Goal: Book appointment/travel/reservation: Book appointment/travel/reservation

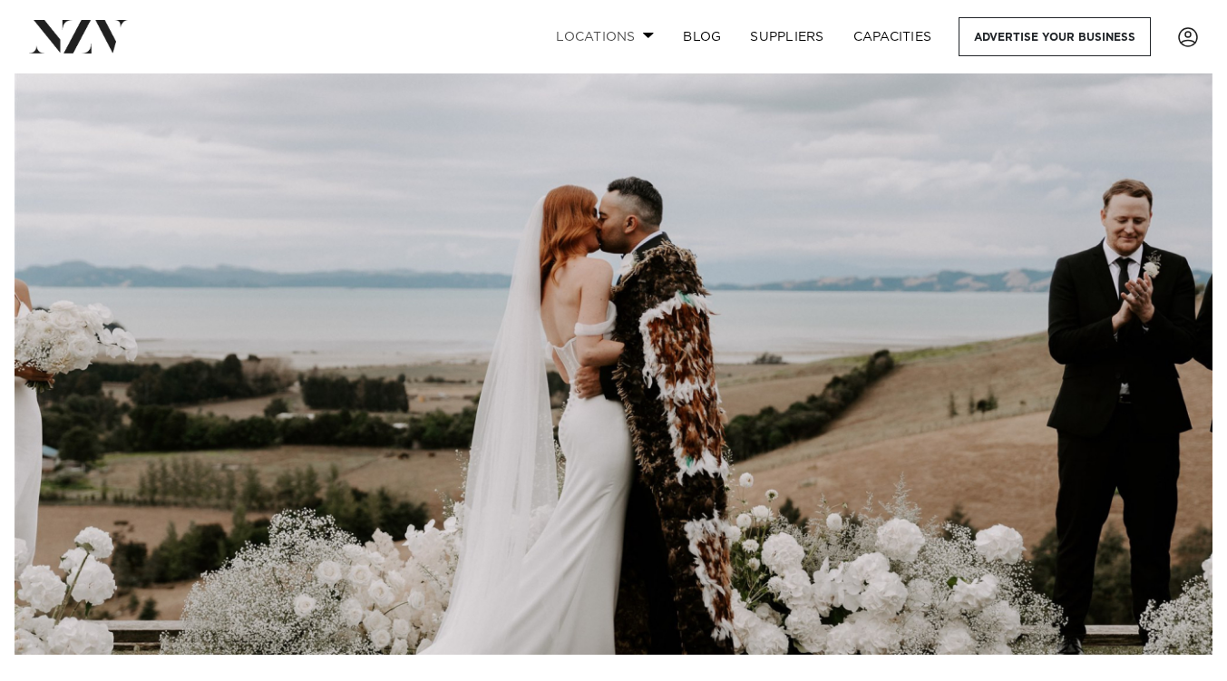
click at [636, 34] on link "Locations" at bounding box center [604, 36] width 127 height 39
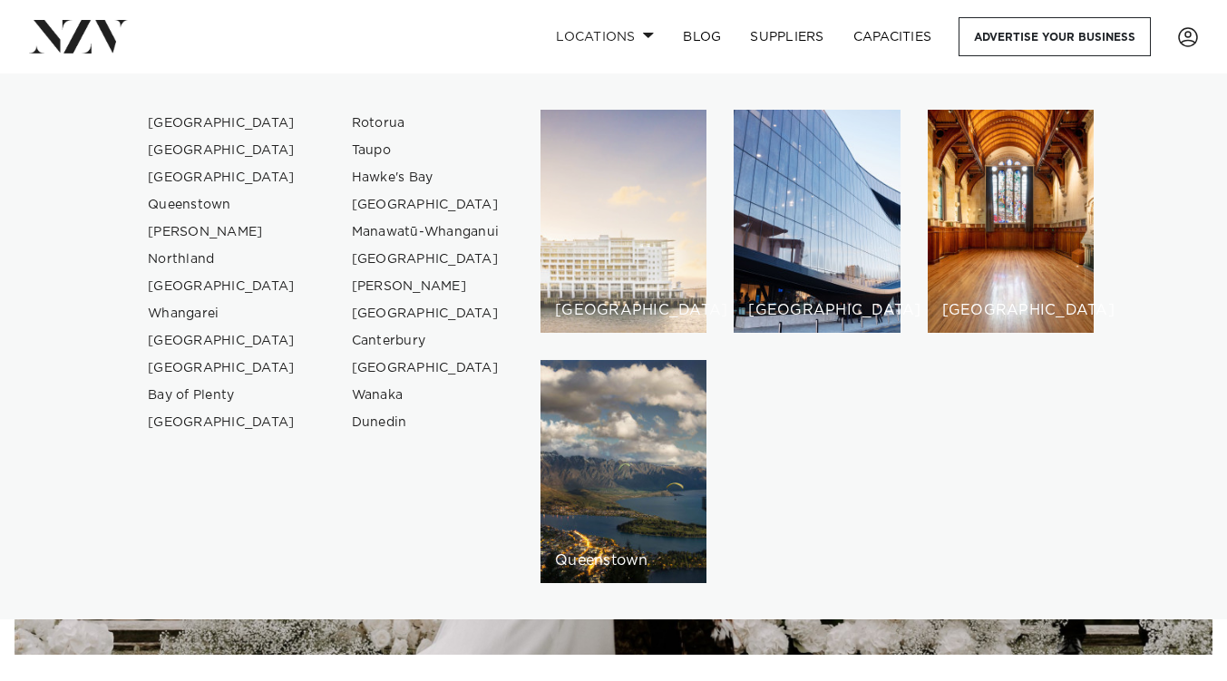
click at [655, 255] on div "[GEOGRAPHIC_DATA]" at bounding box center [623, 221] width 166 height 223
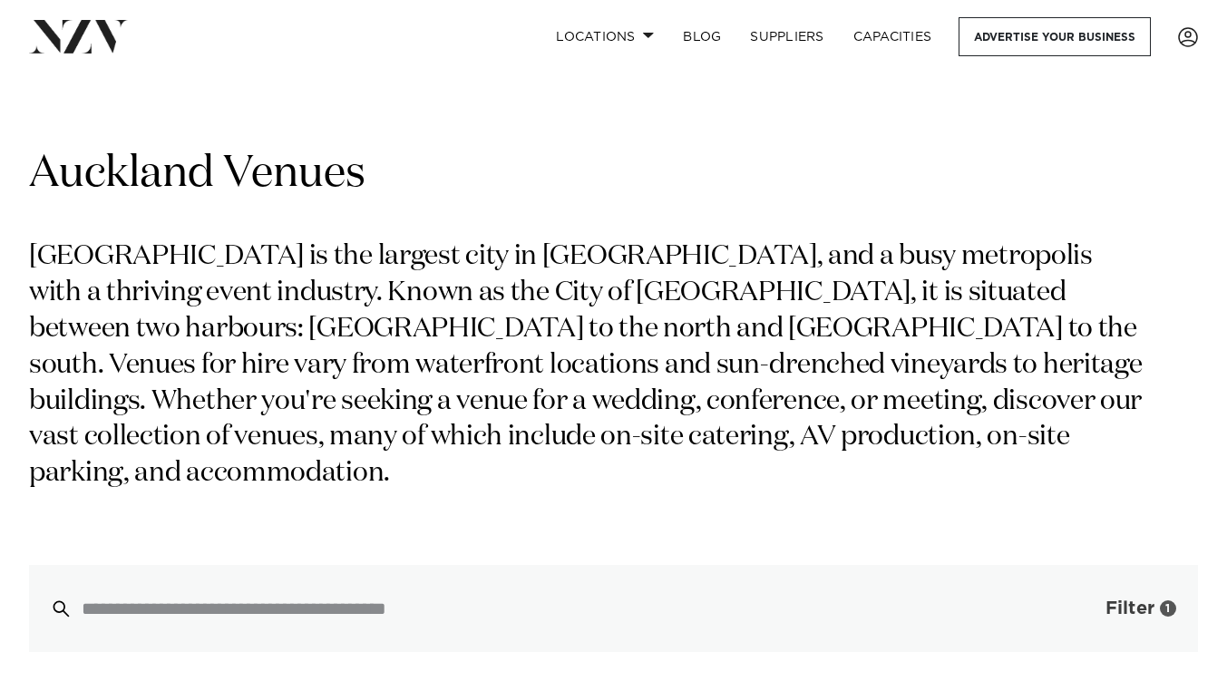
click at [1087, 569] on button "Filter 1" at bounding box center [1122, 608] width 151 height 87
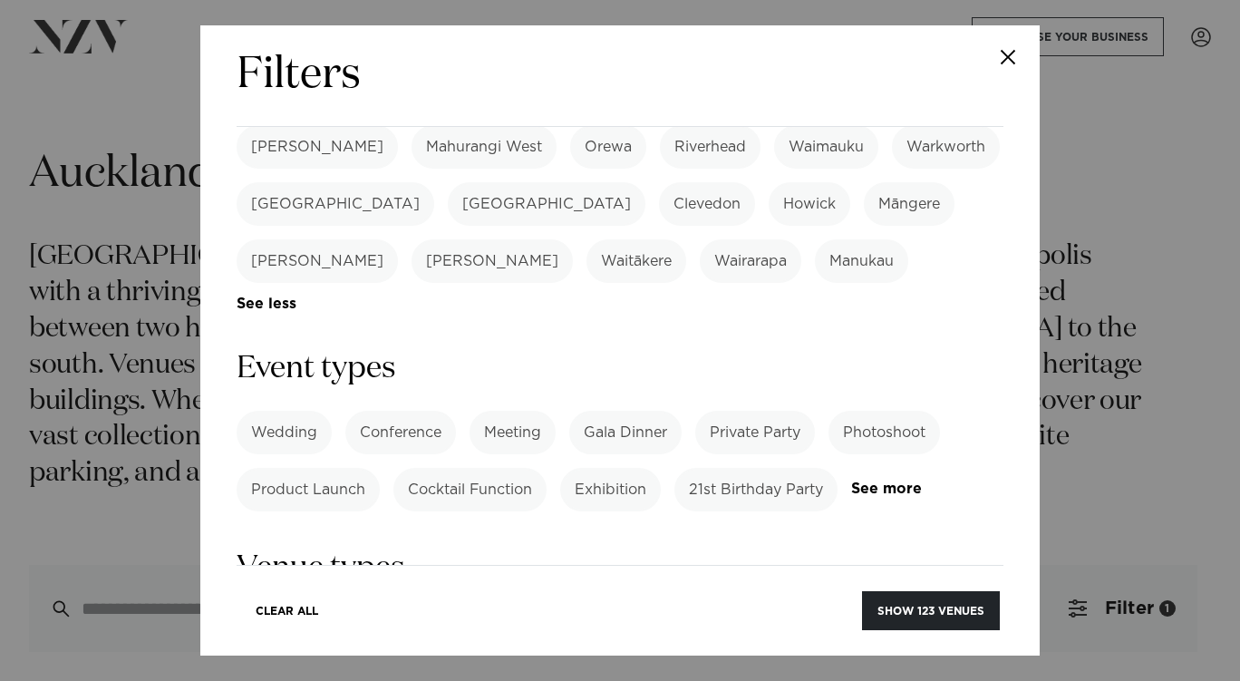
scroll to position [659, 0]
click at [289, 409] on label "Wedding" at bounding box center [284, 431] width 95 height 44
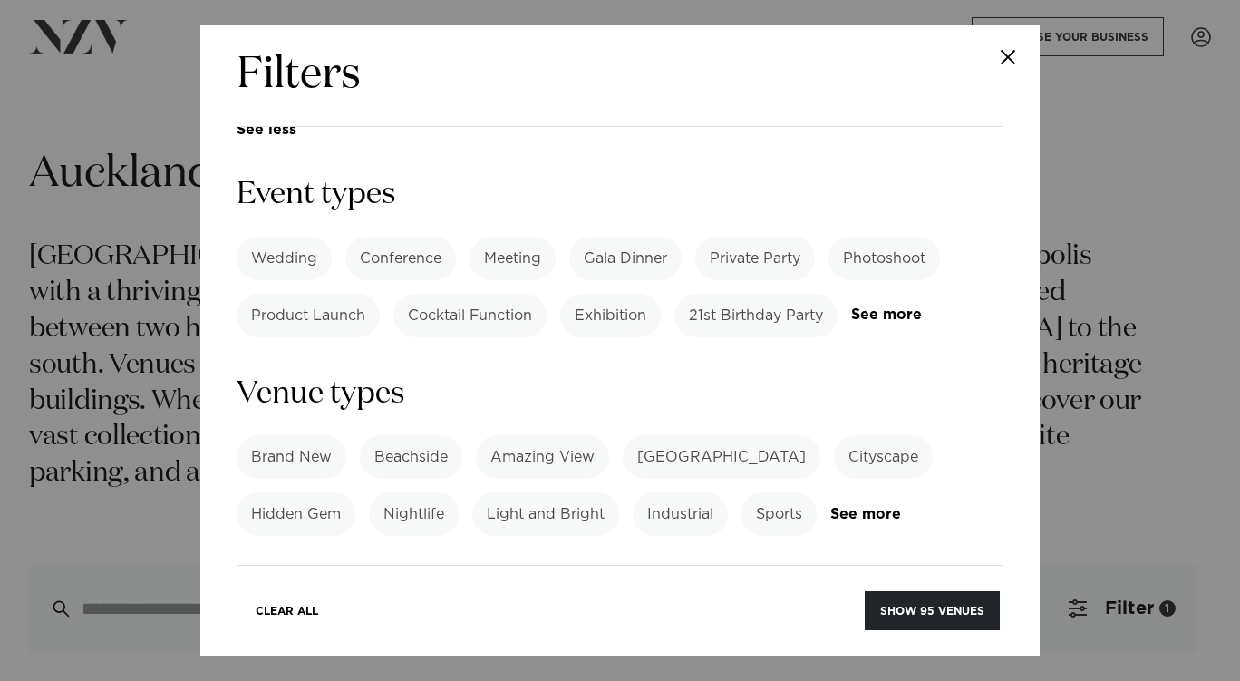
scroll to position [836, 0]
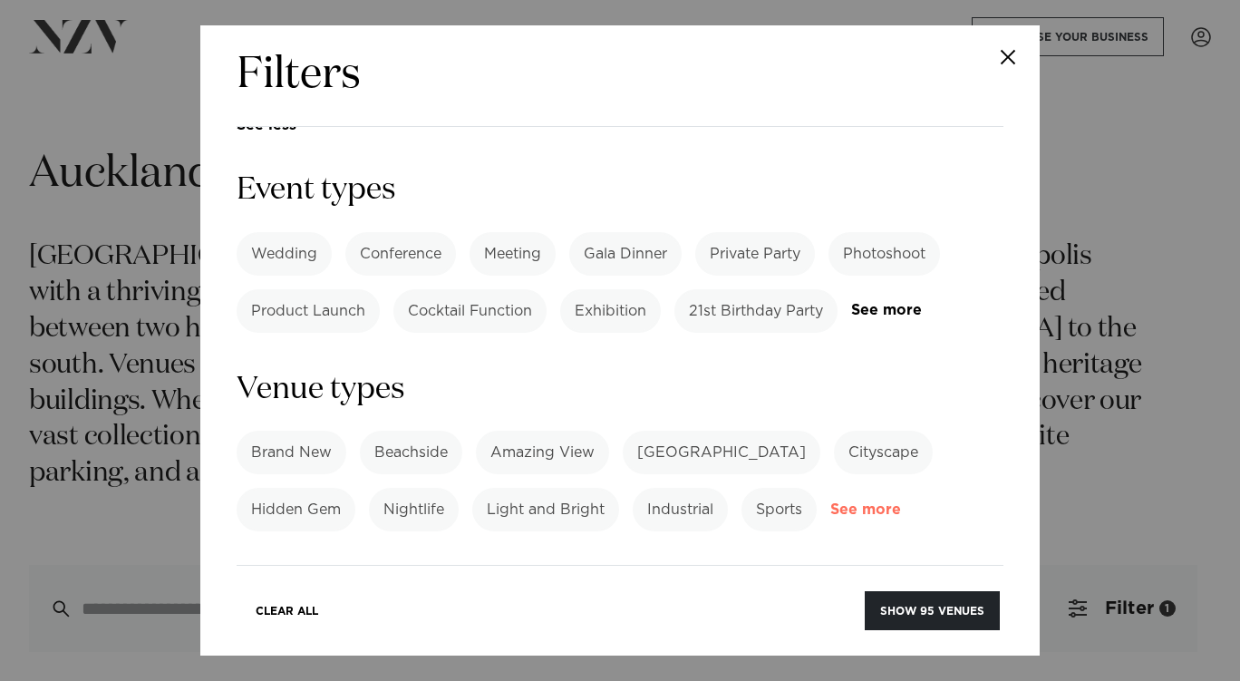
click at [840, 502] on link "See more" at bounding box center [901, 509] width 141 height 15
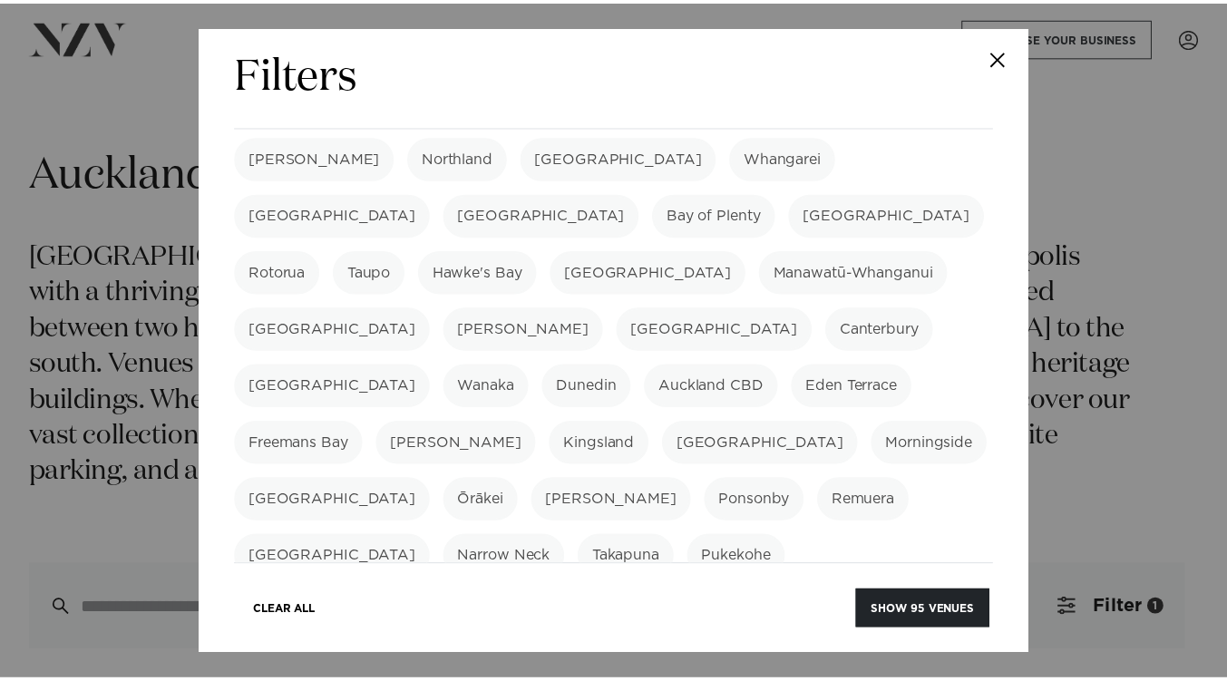
scroll to position [0, 0]
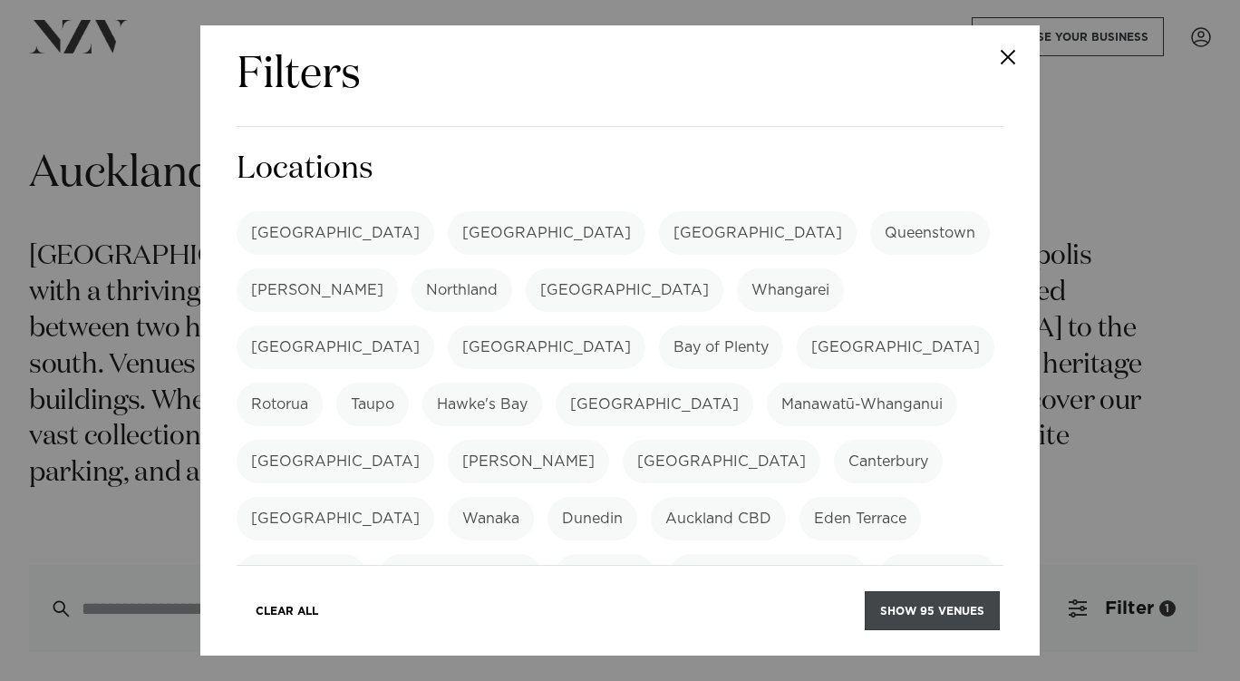
click at [925, 600] on button "Show 95 venues" at bounding box center [932, 610] width 135 height 39
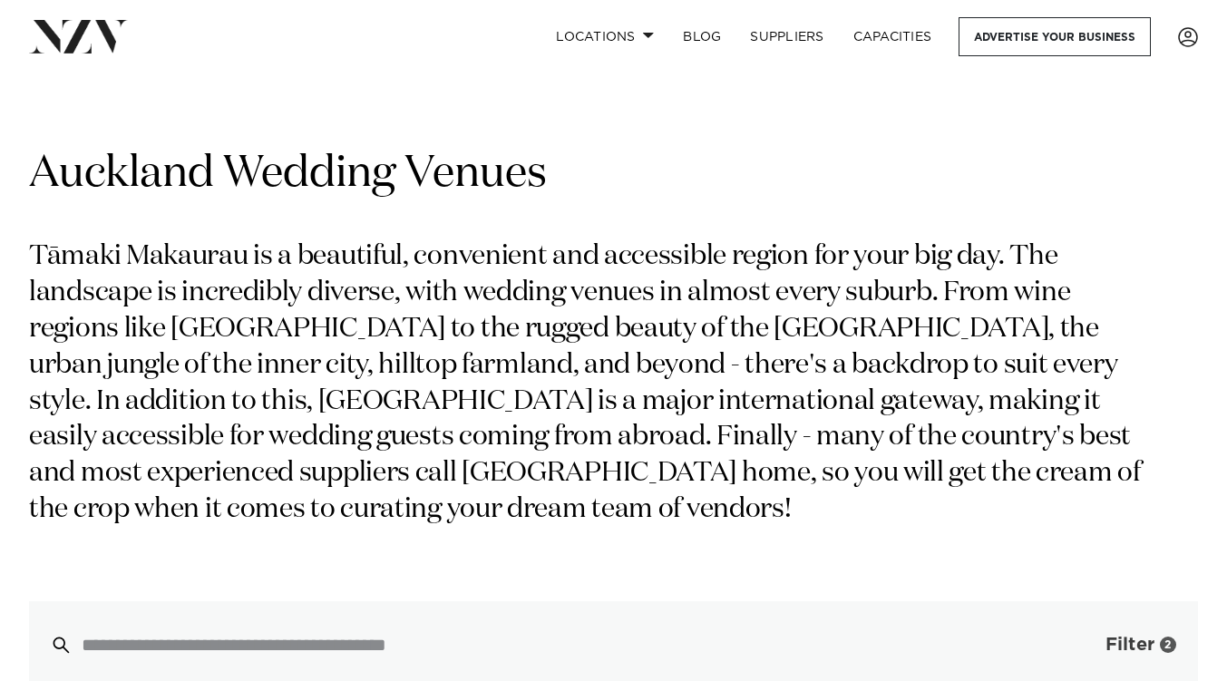
click at [1131, 638] on span "Filter" at bounding box center [1129, 645] width 49 height 18
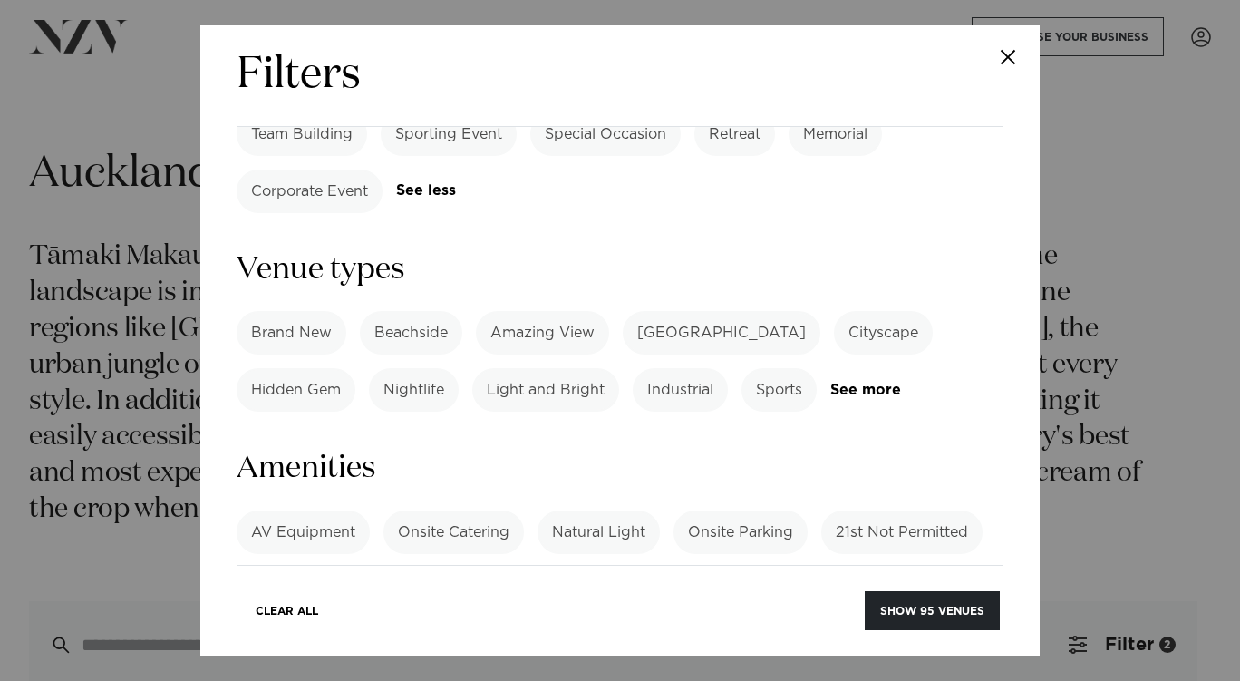
scroll to position [1132, 0]
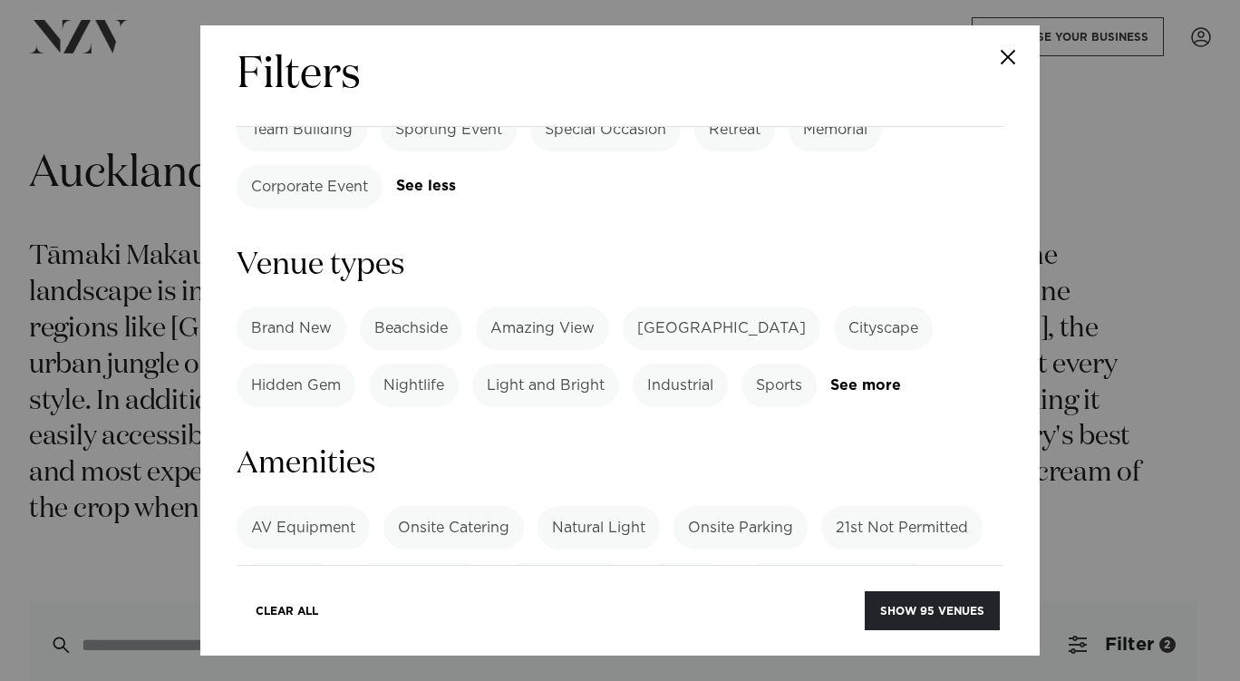
click at [718, 506] on label "Onsite Parking" at bounding box center [741, 528] width 134 height 44
click at [262, 563] on label "BYO Food" at bounding box center [288, 585] width 103 height 44
click at [919, 608] on button "Show 4 venues" at bounding box center [936, 610] width 128 height 39
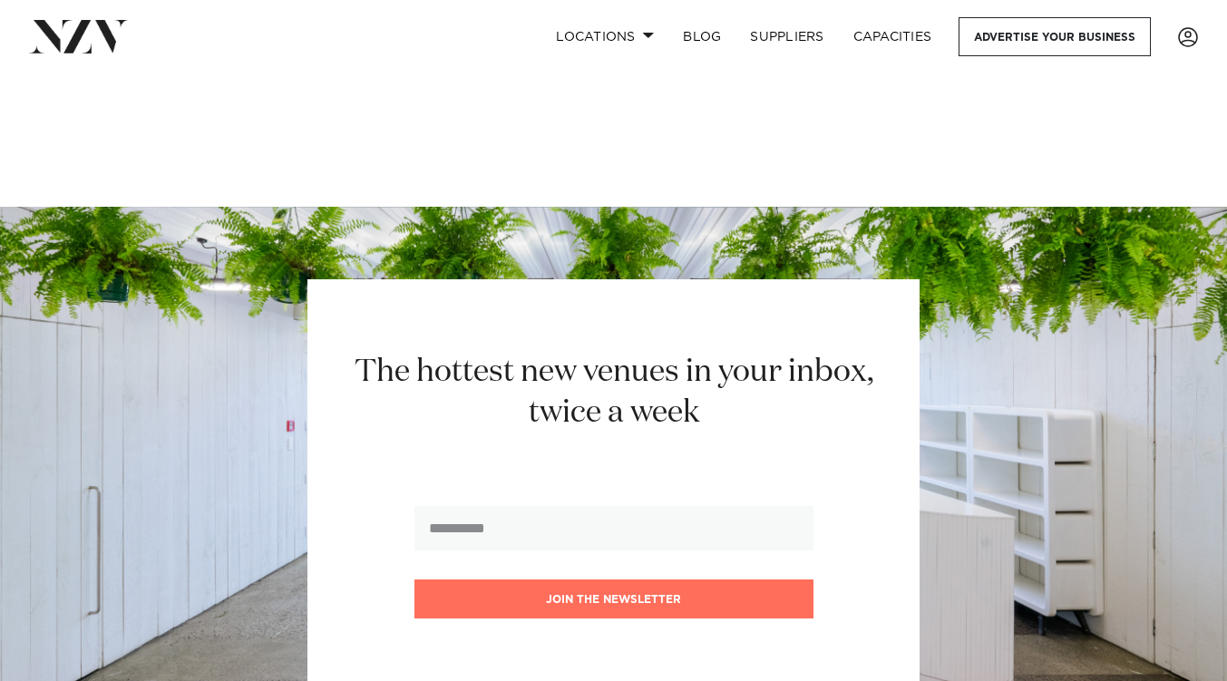
scroll to position [1159, 0]
